Goal: Information Seeking & Learning: Learn about a topic

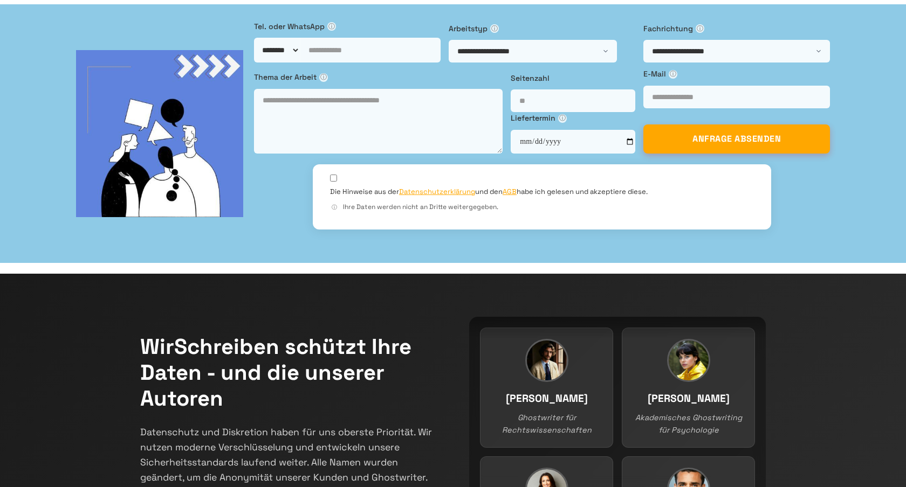
scroll to position [77, 0]
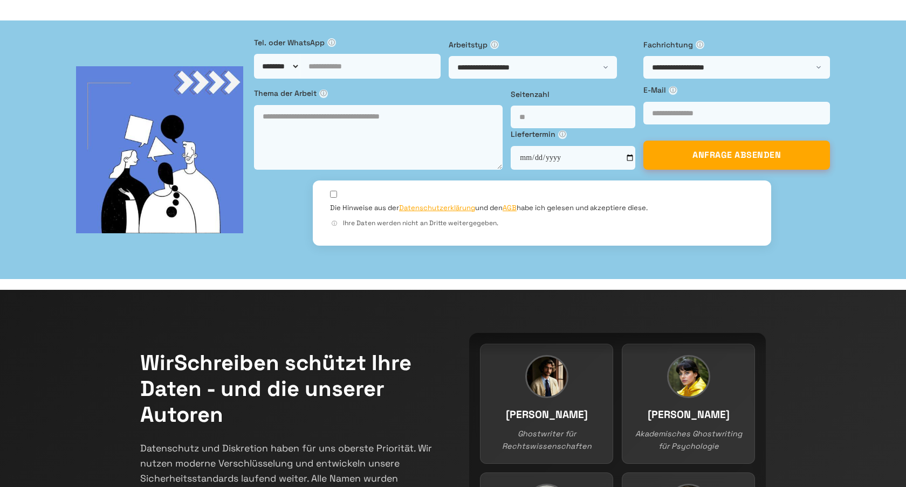
drag, startPoint x: 400, startPoint y: 293, endPoint x: 500, endPoint y: 294, distance: 100.3
click at [500, 51] on label "Arbeitstyp ⓘ" at bounding box center [541, 45] width 186 height 12
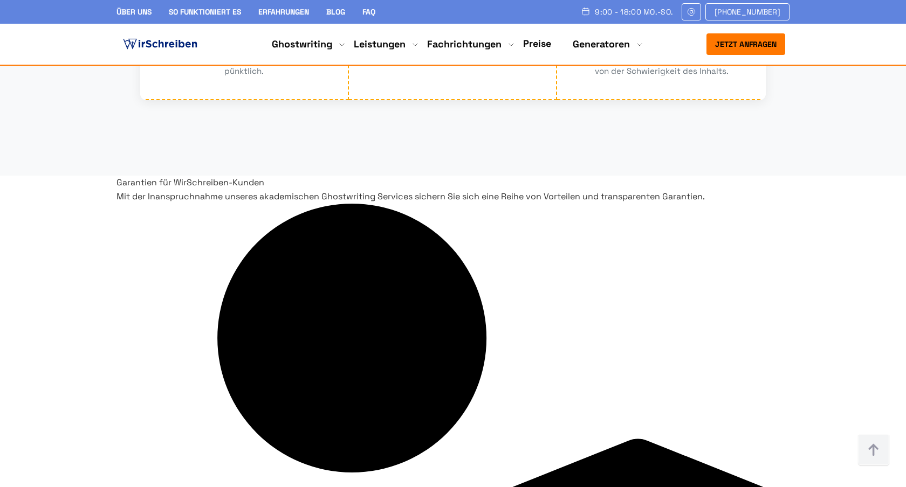
scroll to position [2331, 0]
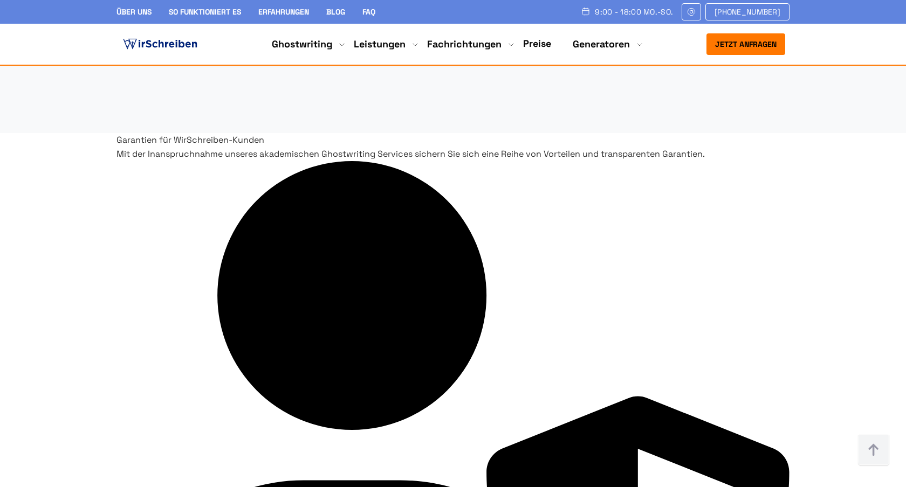
click at [537, 44] on link "Preise" at bounding box center [537, 43] width 28 height 12
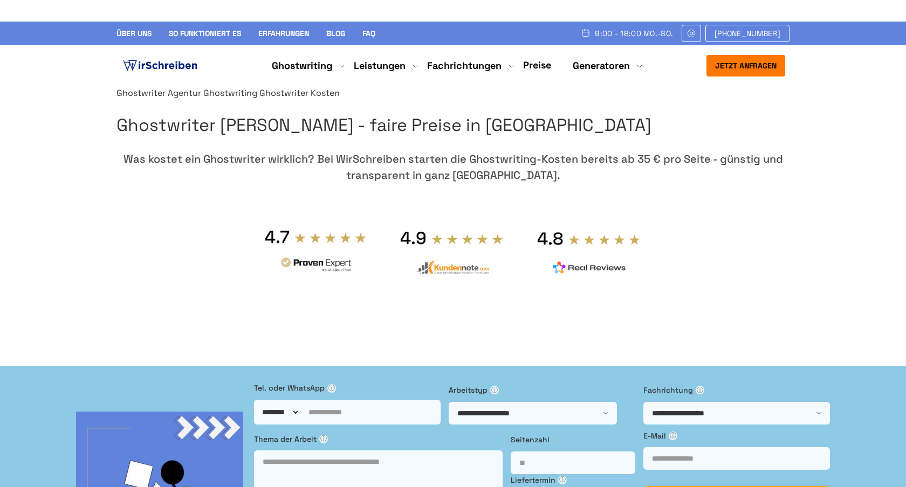
click at [176, 68] on img at bounding box center [160, 66] width 79 height 16
